Goal: Task Accomplishment & Management: Manage account settings

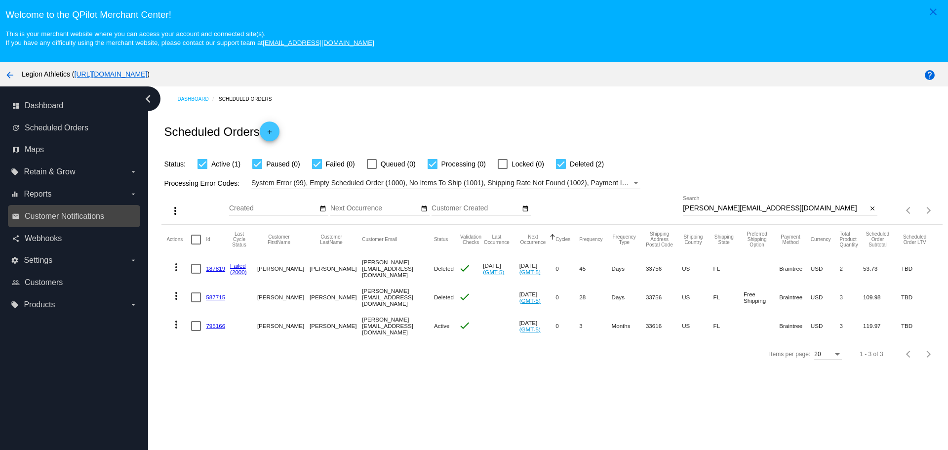
click at [62, 221] on link "email Customer Notifications" at bounding box center [74, 216] width 125 height 16
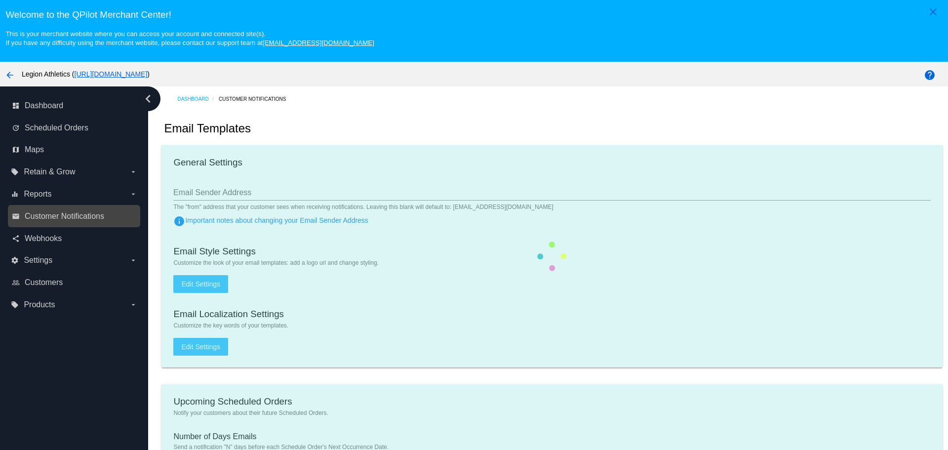
type input "[EMAIL_ADDRESS][DOMAIN_NAME]"
type input "1"
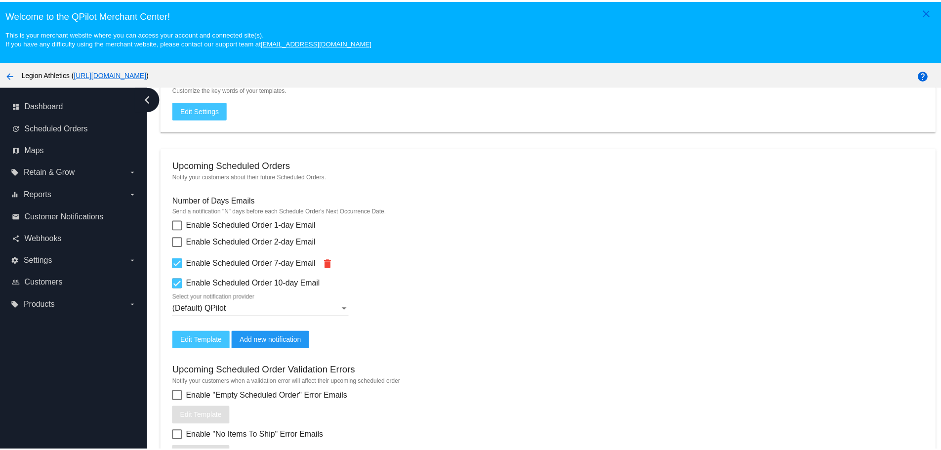
scroll to position [247, 0]
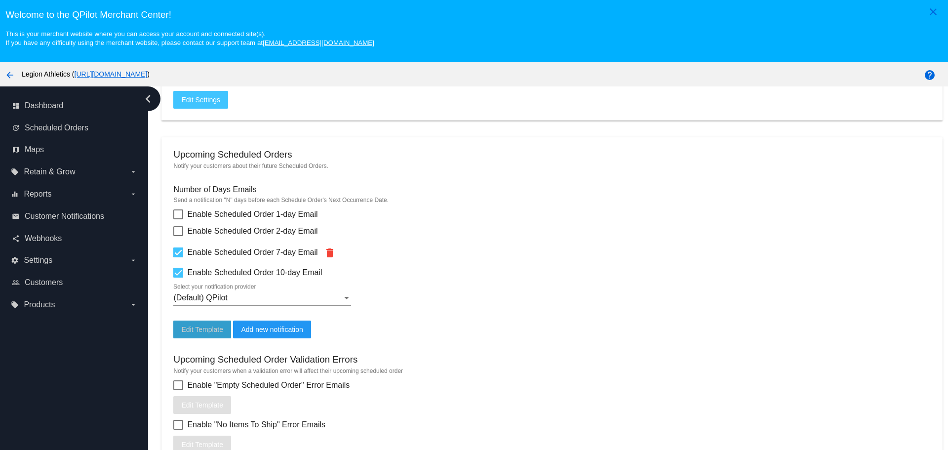
click at [200, 329] on span "Edit Template" at bounding box center [202, 330] width 42 height 8
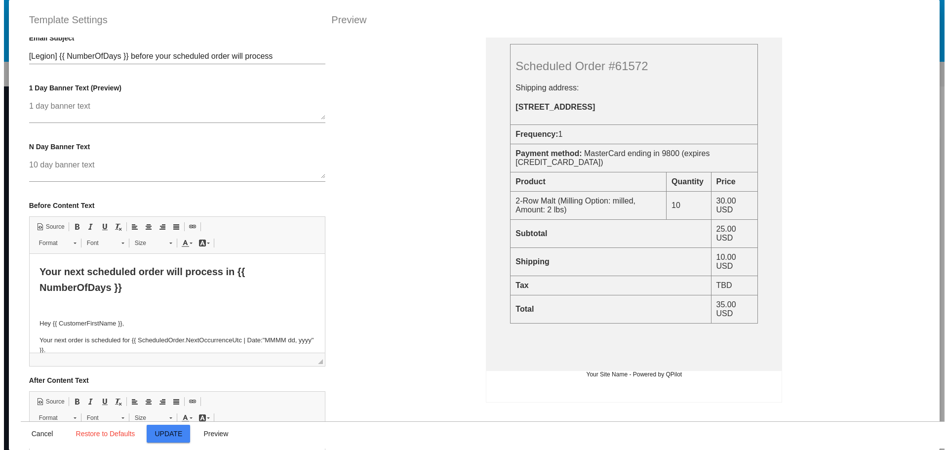
scroll to position [0, 0]
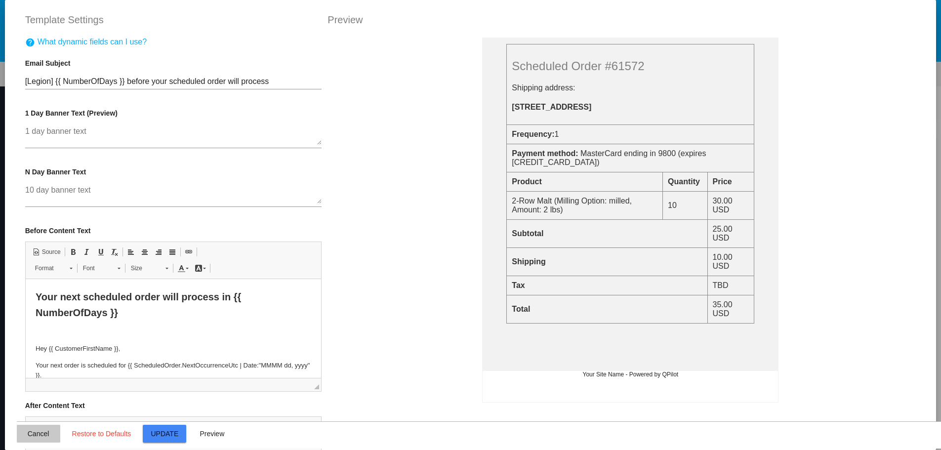
click at [30, 433] on span "Cancel" at bounding box center [39, 434] width 22 height 8
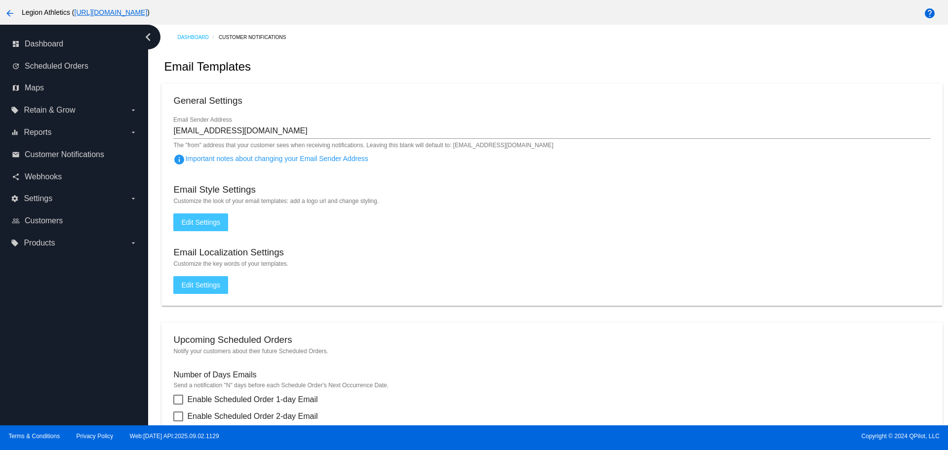
click at [211, 224] on span "Edit Settings" at bounding box center [200, 222] width 39 height 8
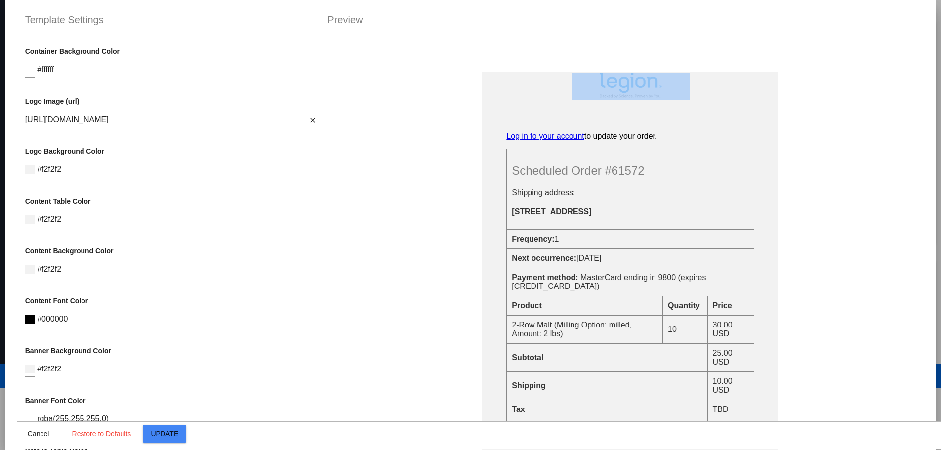
drag, startPoint x: 320, startPoint y: 93, endPoint x: 320, endPoint y: 171, distance: 78.5
click at [320, 171] on div "Banner Text Log in to your account to update your order. Scheduled Order #61572…" at bounding box center [630, 263] width 621 height 450
click at [307, 200] on p "Content Table Color" at bounding box center [171, 201] width 293 height 8
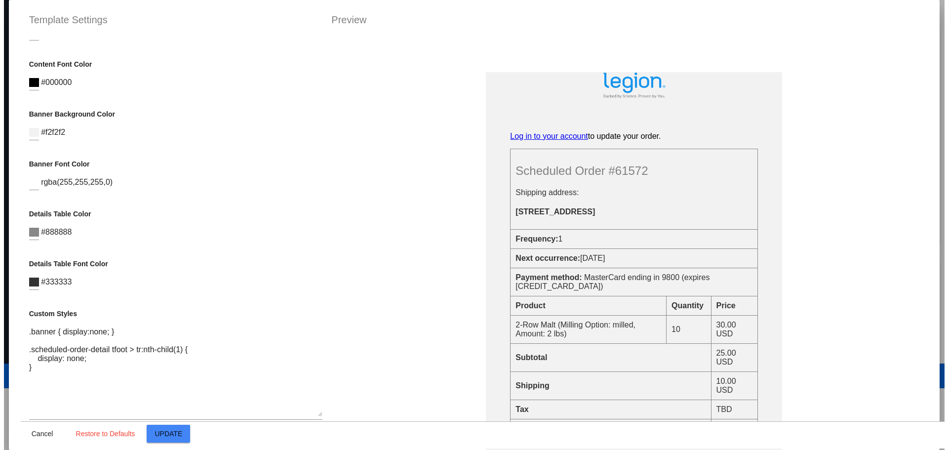
scroll to position [273, 0]
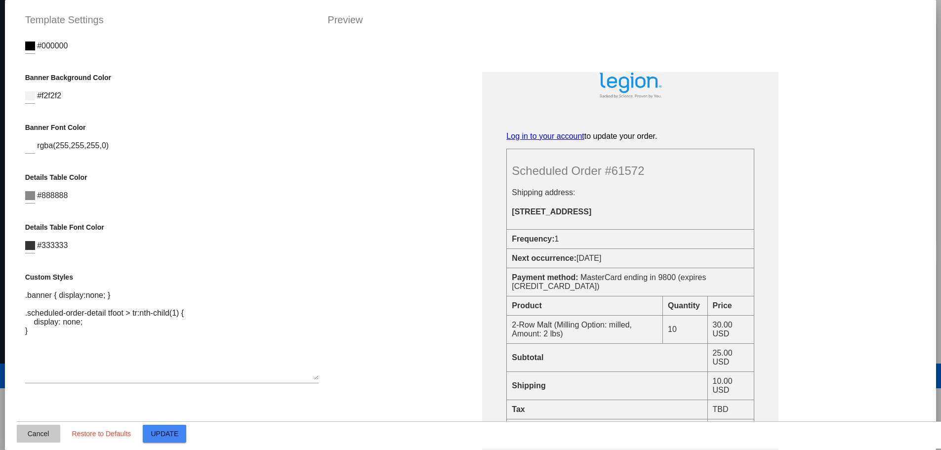
click at [37, 434] on span "Cancel" at bounding box center [39, 434] width 22 height 8
